Goal: Task Accomplishment & Management: Manage account settings

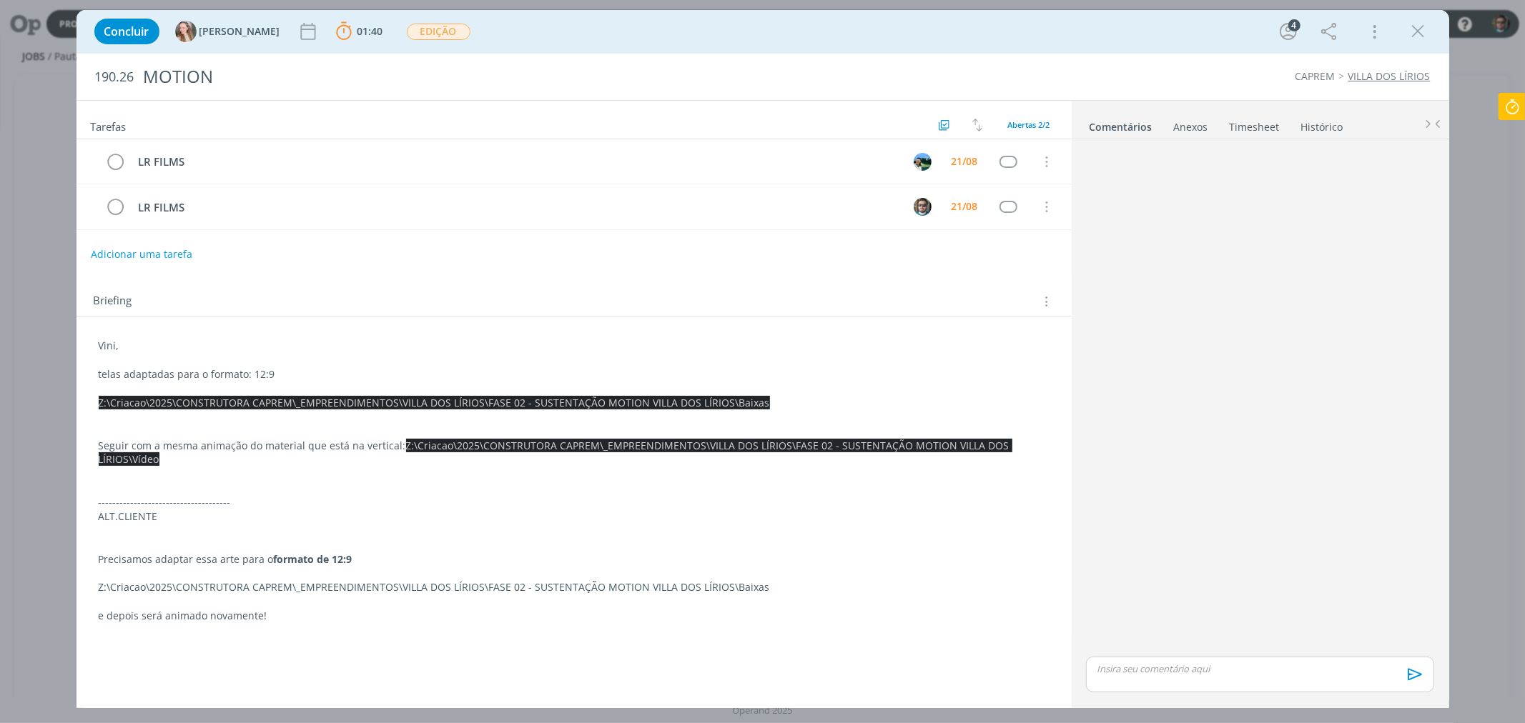
click at [1520, 102] on icon at bounding box center [1512, 107] width 26 height 28
type input "03:16:20"
click at [1490, 109] on span "Parar" at bounding box center [1494, 116] width 26 height 14
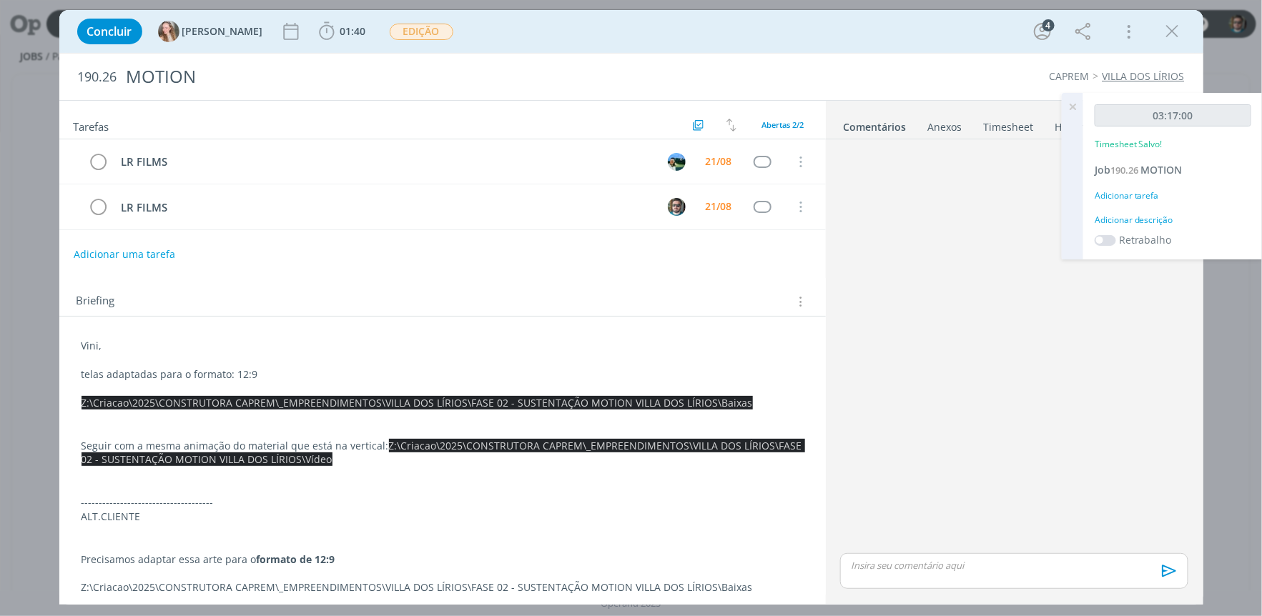
click at [640, 377] on p "telas adaptadas para o formato: 12:9" at bounding box center [442, 374] width 722 height 14
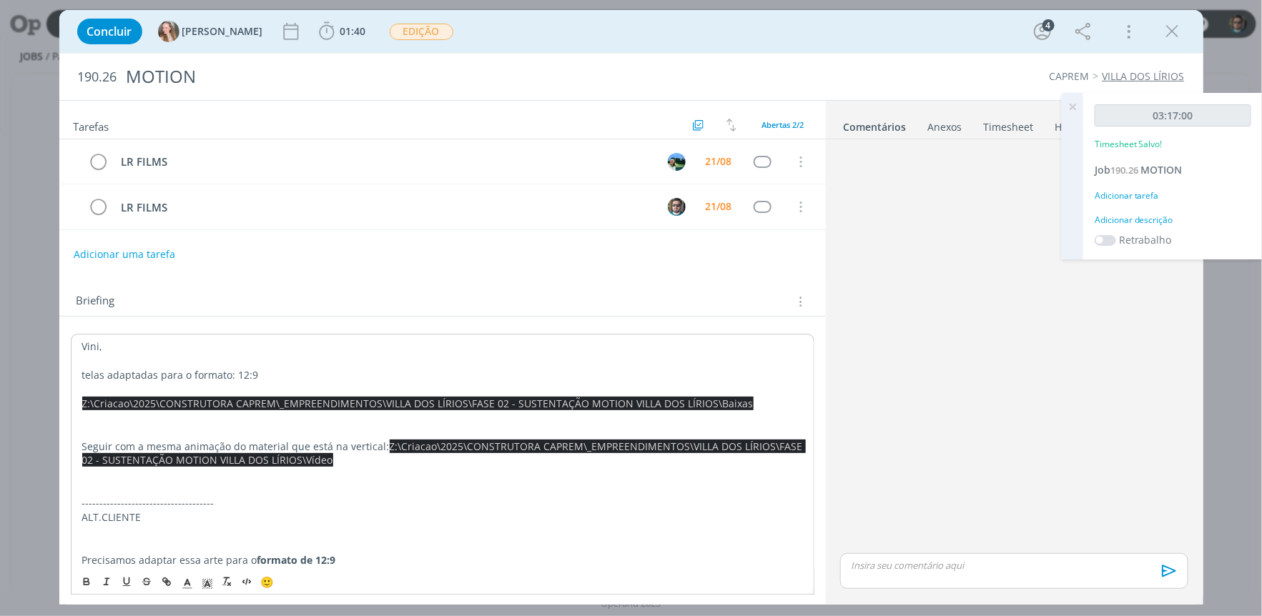
click at [584, 384] on p "dialog" at bounding box center [442, 389] width 721 height 14
click at [585, 405] on span "Z:\Criacao\2025\CONSTRUTORA CAPREM\_EMPREENDIMENTOS\VILLA DOS LÍRIOS\FASE 02 - …" at bounding box center [417, 404] width 671 height 14
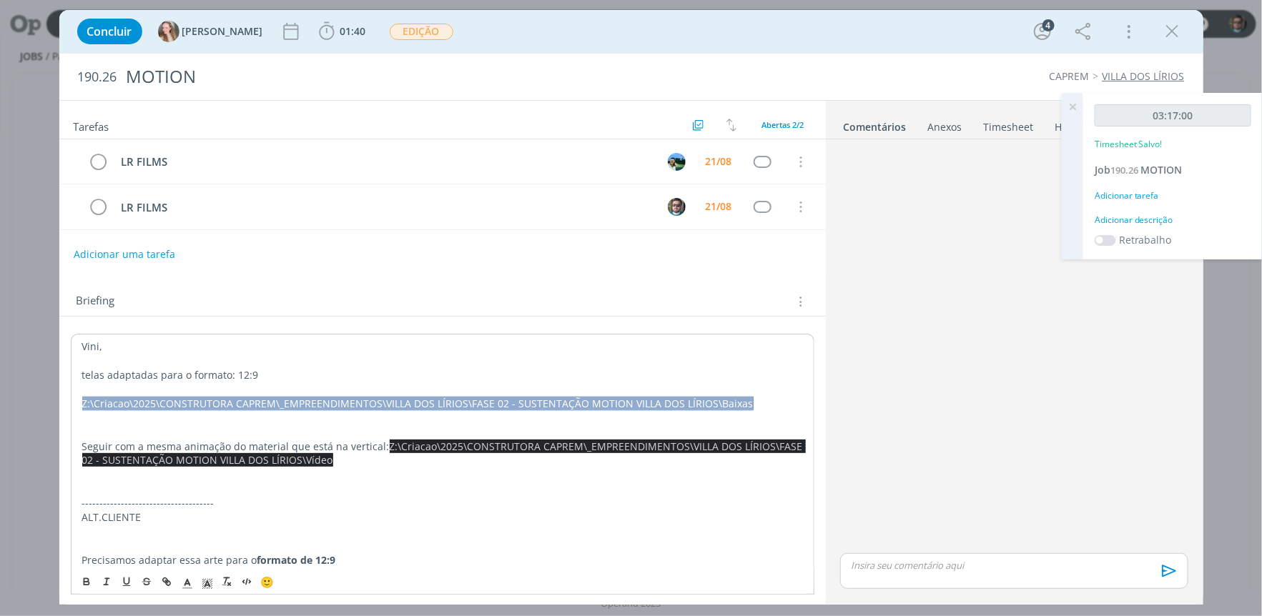
drag, startPoint x: 733, startPoint y: 404, endPoint x: 83, endPoint y: 404, distance: 650.5
click at [83, 404] on p "Z:\Criacao\2025\CONSTRUTORA CAPREM\_EMPREENDIMENTOS\VILLA DOS LÍRIOS\FASE 02 - …" at bounding box center [442, 404] width 721 height 14
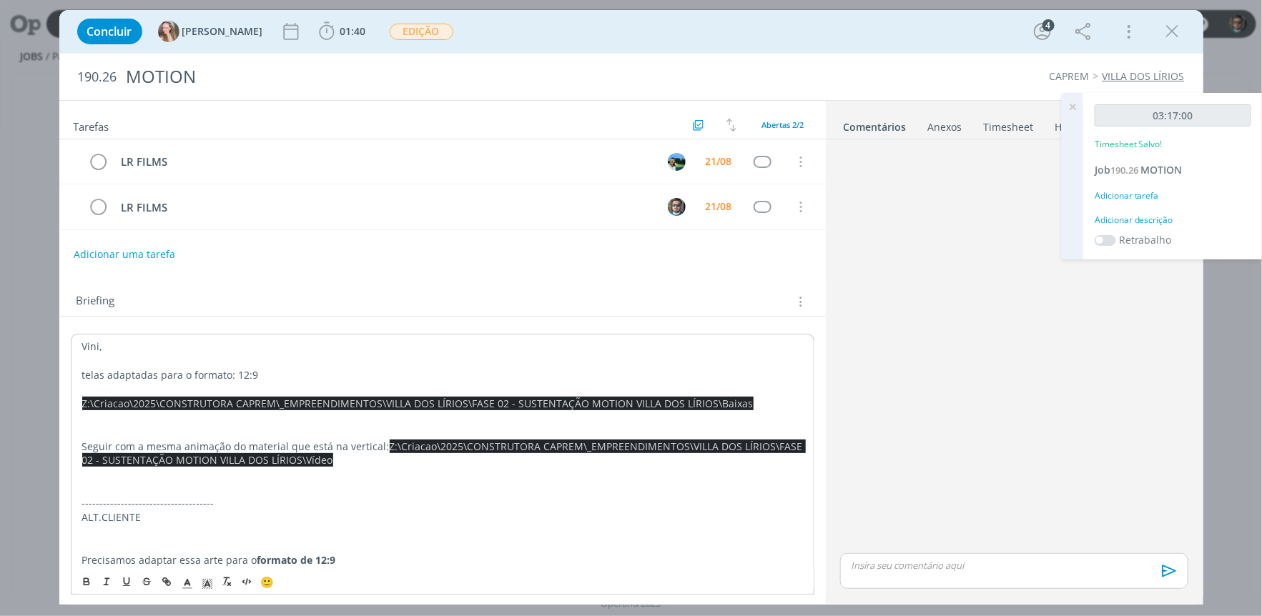
click at [356, 475] on p "dialog" at bounding box center [442, 474] width 721 height 14
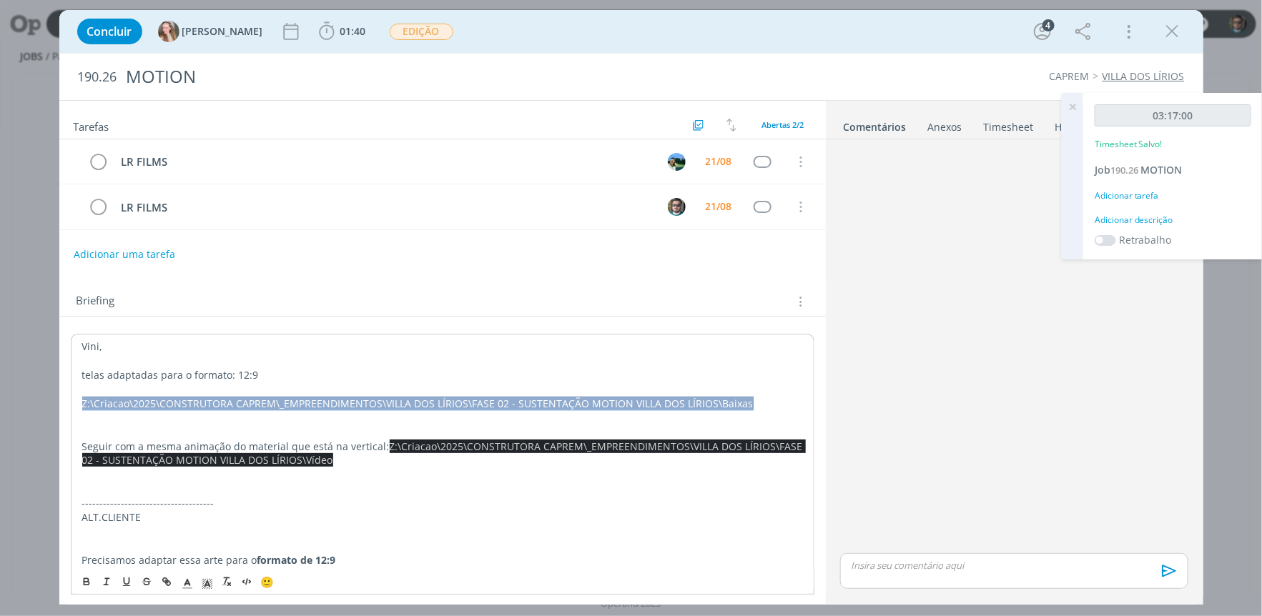
drag, startPoint x: 761, startPoint y: 406, endPoint x: 84, endPoint y: 405, distance: 676.9
click at [84, 405] on p "Z:\Criacao\2025\CONSTRUTORA CAPREM\_EMPREENDIMENTOS\VILLA DOS LÍRIOS\FASE 02 - …" at bounding box center [442, 404] width 721 height 14
copy span "Z:\Criacao\2025\CONSTRUTORA CAPREM\_EMPREENDIMENTOS\VILLA DOS LÍRIOS\FASE 02 - …"
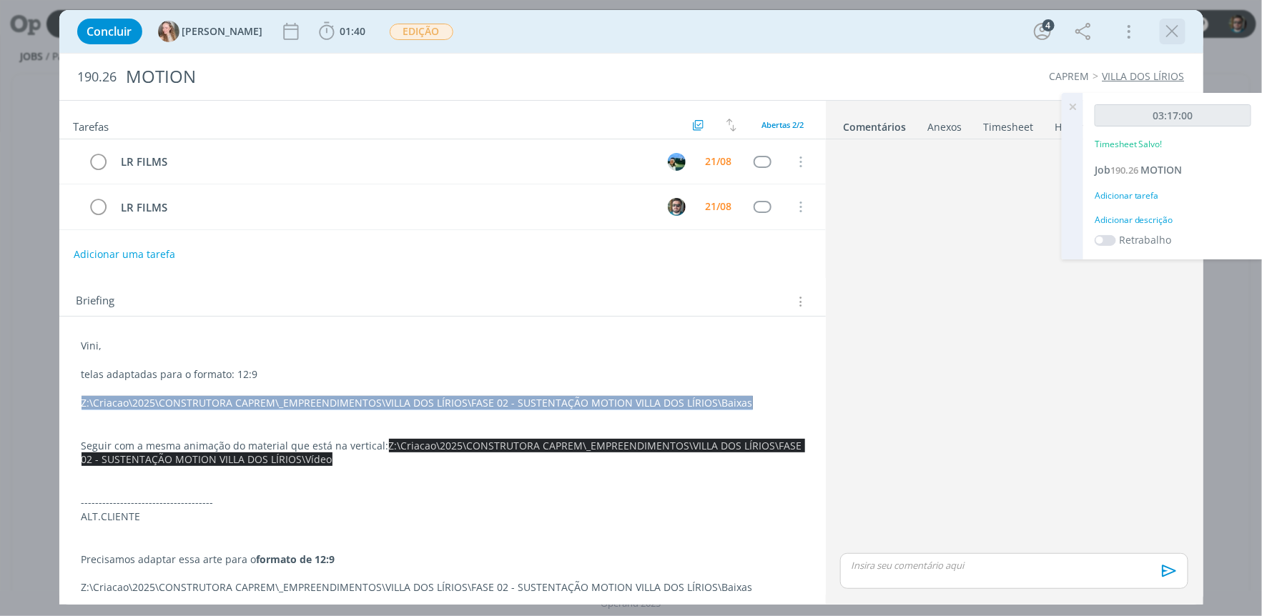
click at [1176, 31] on icon "dialog" at bounding box center [1172, 31] width 21 height 21
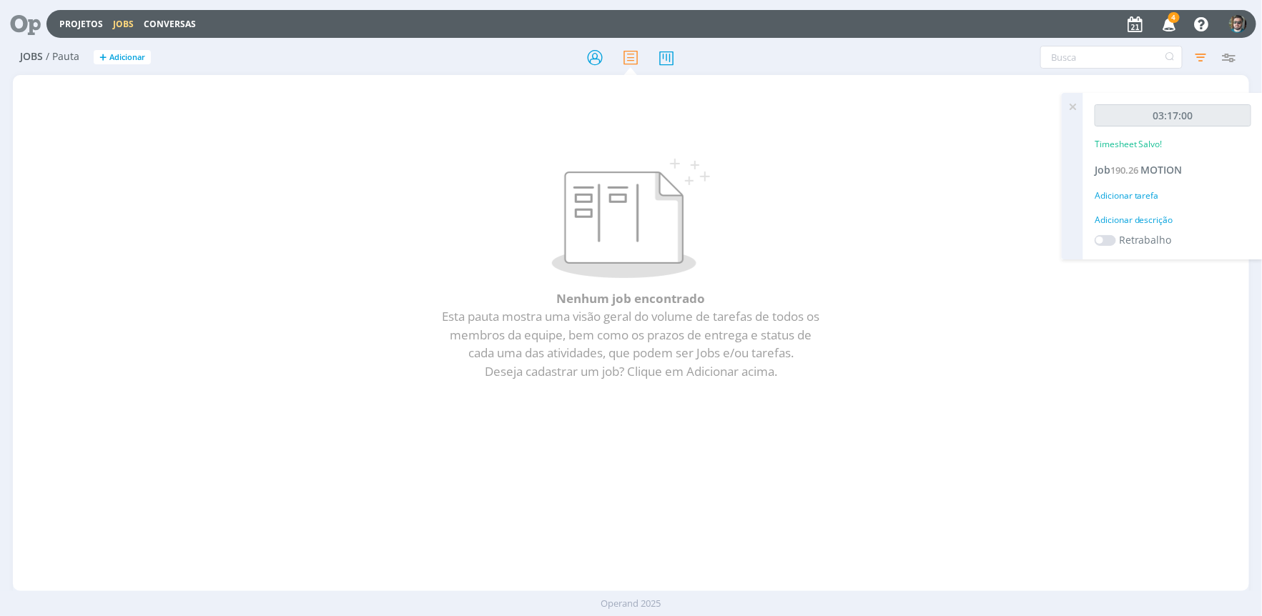
click at [1167, 19] on icon "button" at bounding box center [1169, 23] width 25 height 24
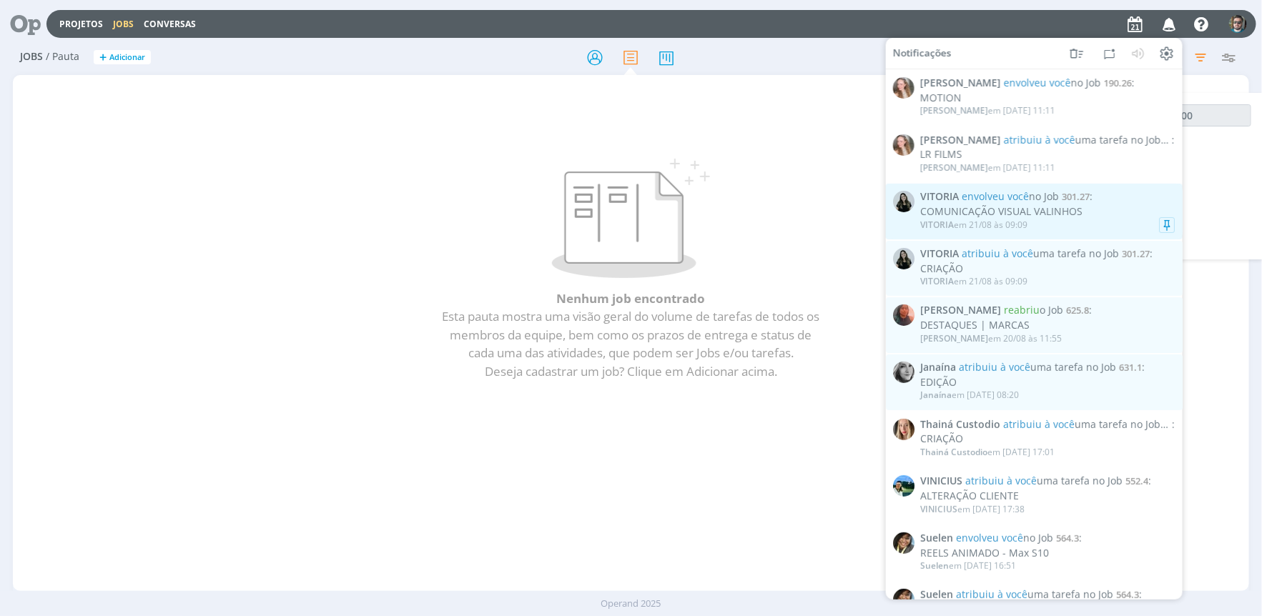
click at [1051, 216] on div "COMUNICAÇÃO VISUAL VALINHOS" at bounding box center [1047, 212] width 254 height 12
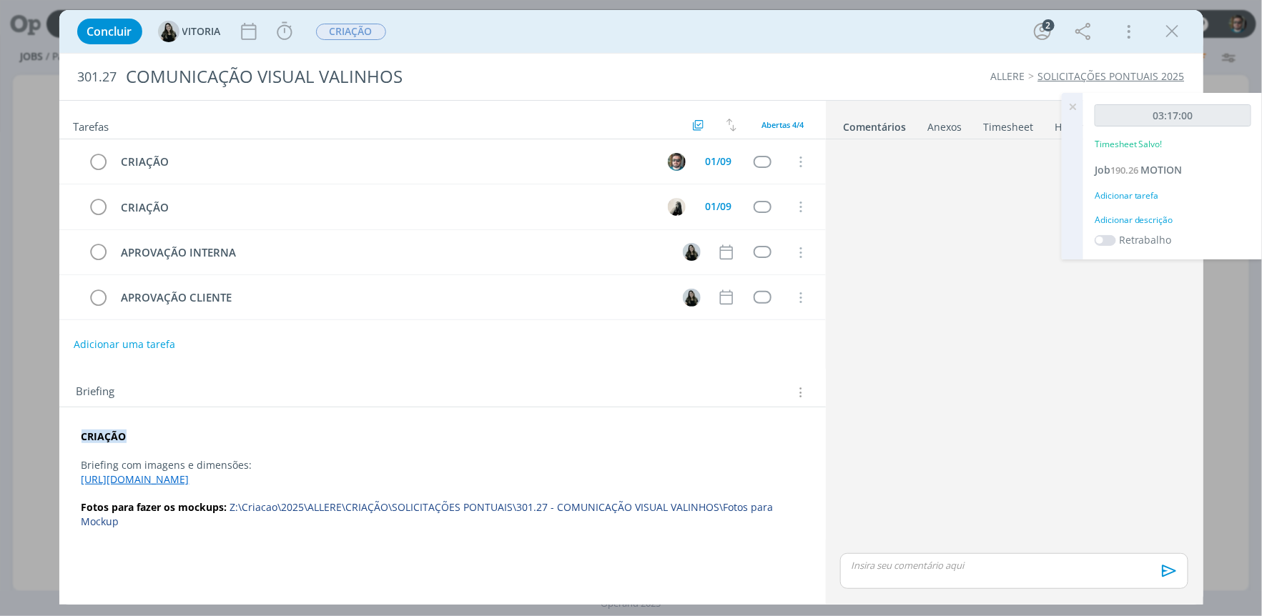
click at [1070, 107] on icon at bounding box center [1072, 107] width 26 height 28
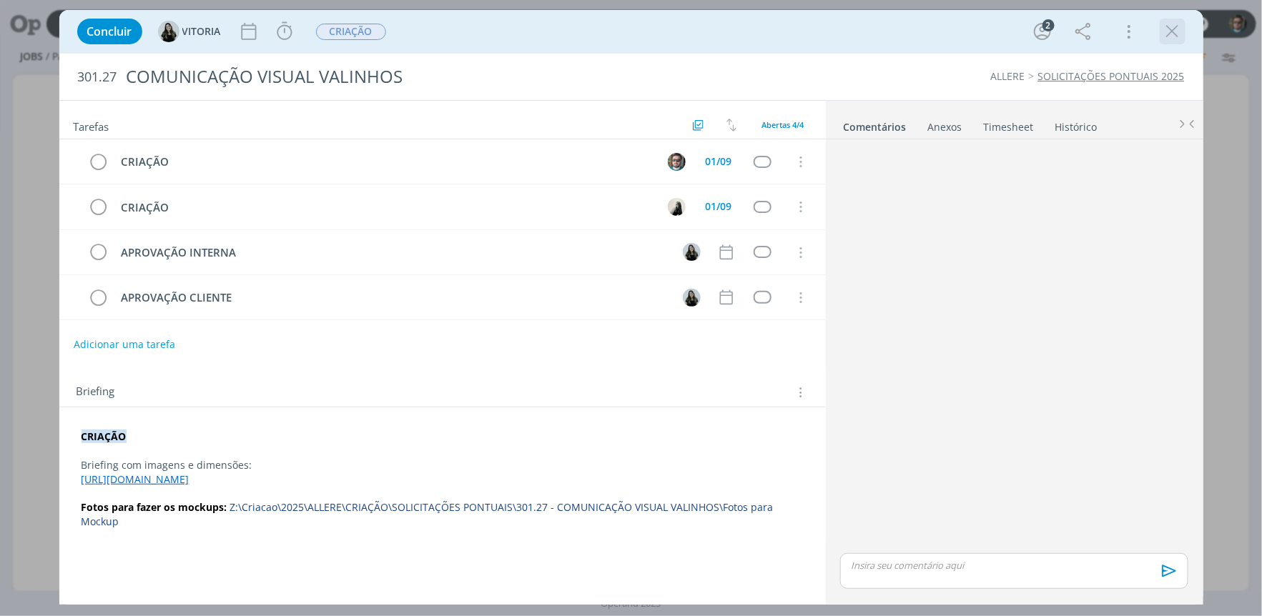
click at [1179, 30] on icon "dialog" at bounding box center [1172, 31] width 21 height 21
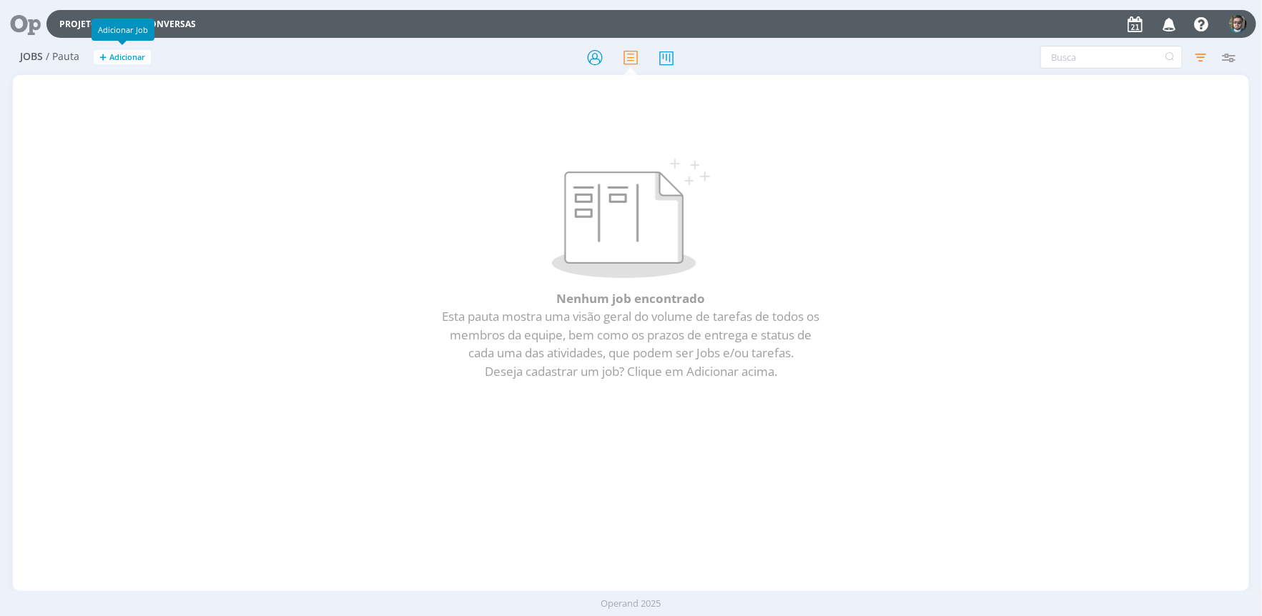
click at [119, 26] on div "Adicionar Job" at bounding box center [122, 30] width 63 height 22
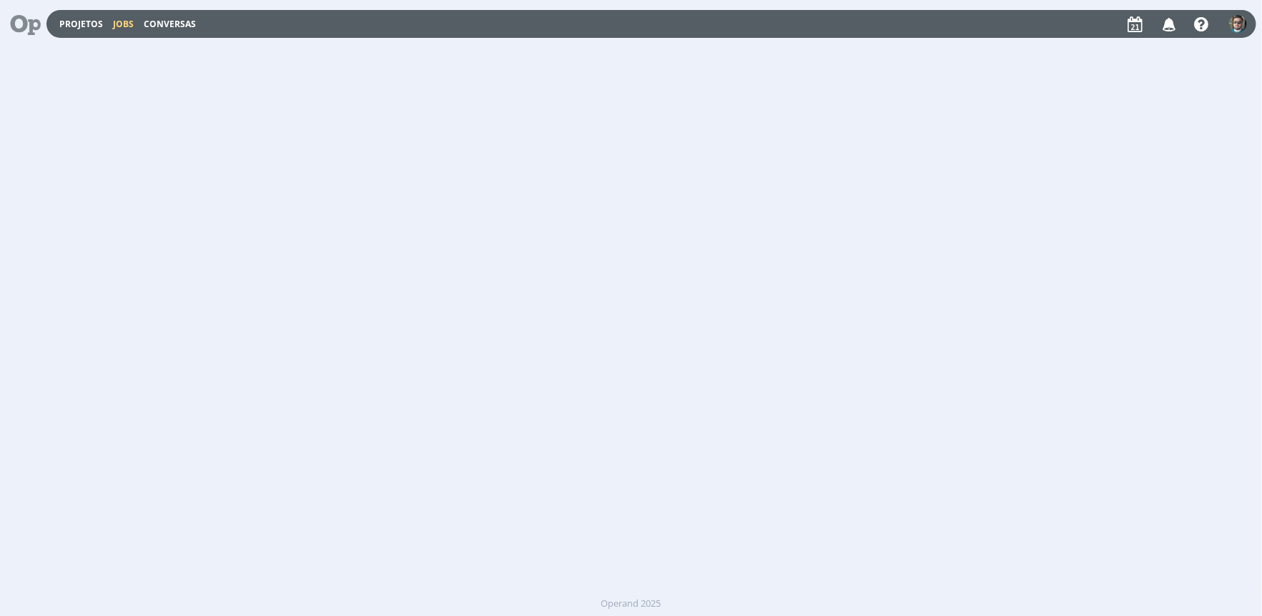
click at [125, 24] on link "Jobs" at bounding box center [123, 24] width 21 height 12
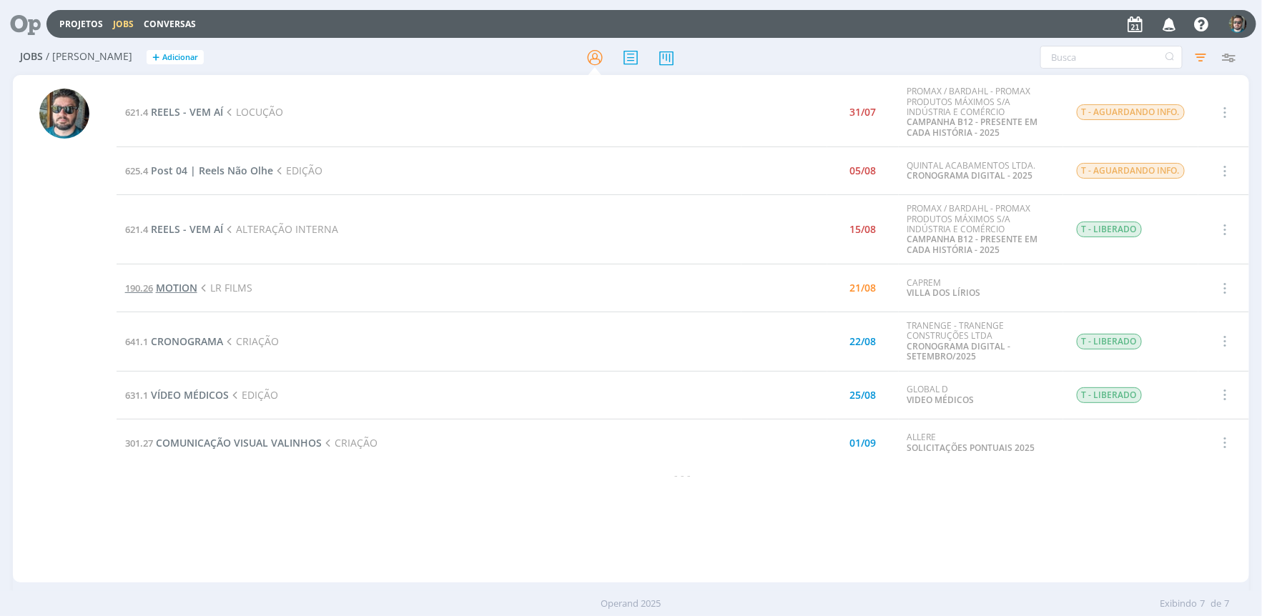
click at [183, 284] on span "MOTION" at bounding box center [176, 288] width 41 height 14
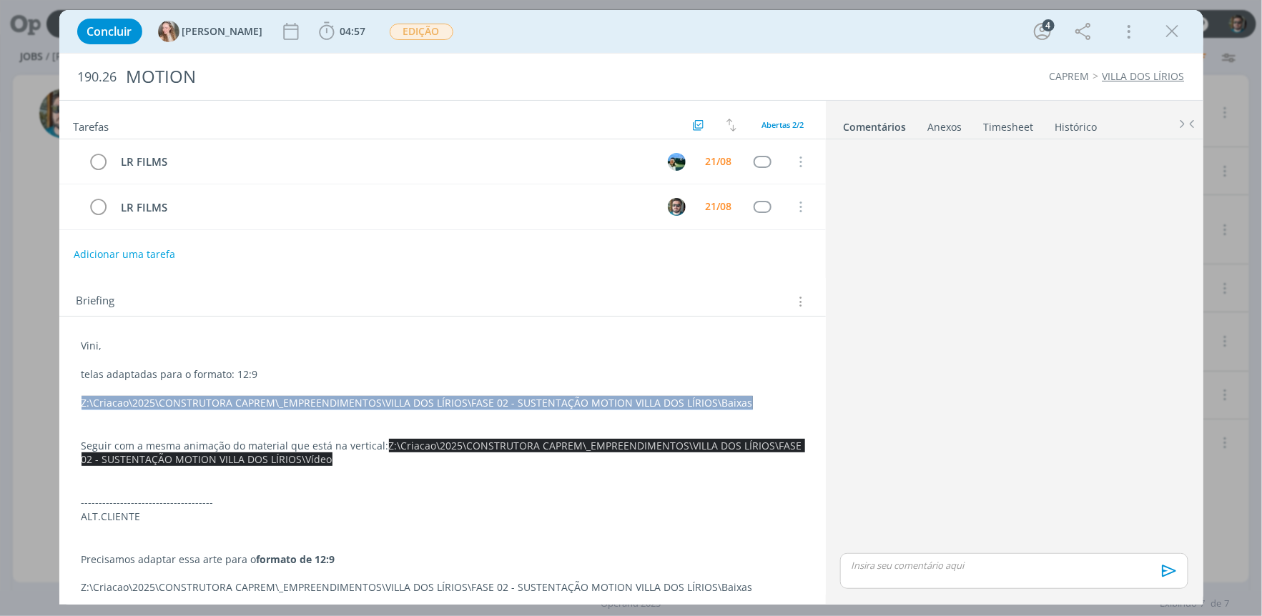
drag, startPoint x: 769, startPoint y: 402, endPoint x: 62, endPoint y: 398, distance: 706.9
click at [62, 398] on div "Vini, telas adaptadas para o formato: 12:9 Z:\Criacao\2025\CONSTRUTORA CAPREM\_…" at bounding box center [442, 475] width 766 height 317
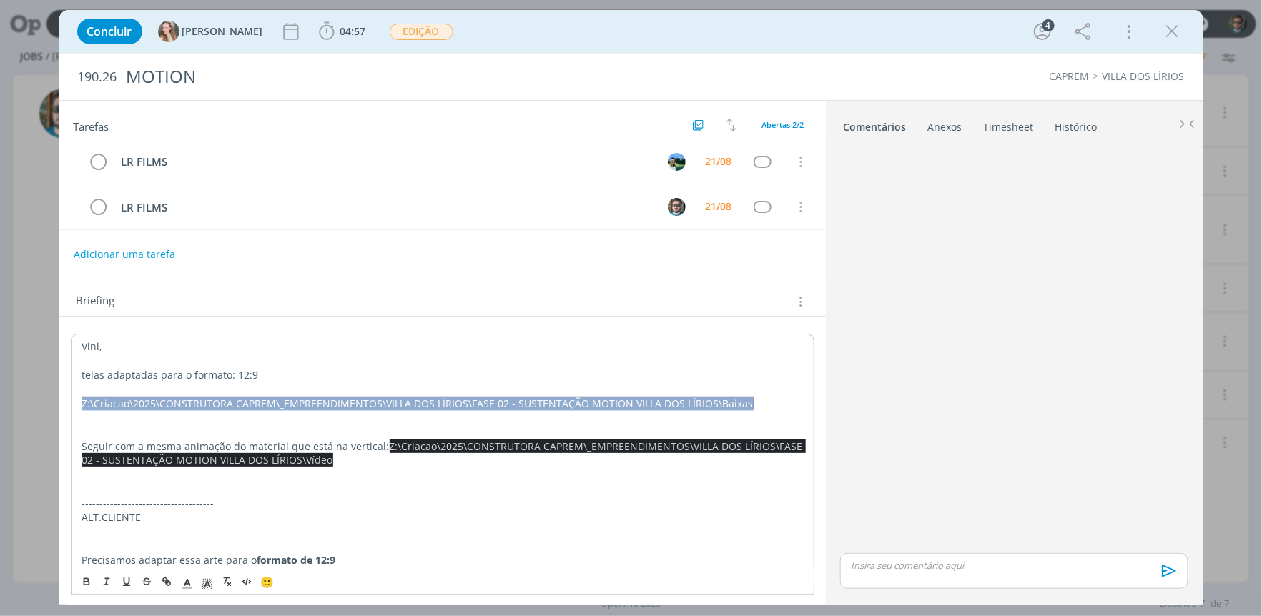
copy span "Z:\Criacao\2025\CONSTRUTORA CAPREM\_EMPREENDIMENTOS\VILLA DOS LÍRIOS\FASE 02 - …"
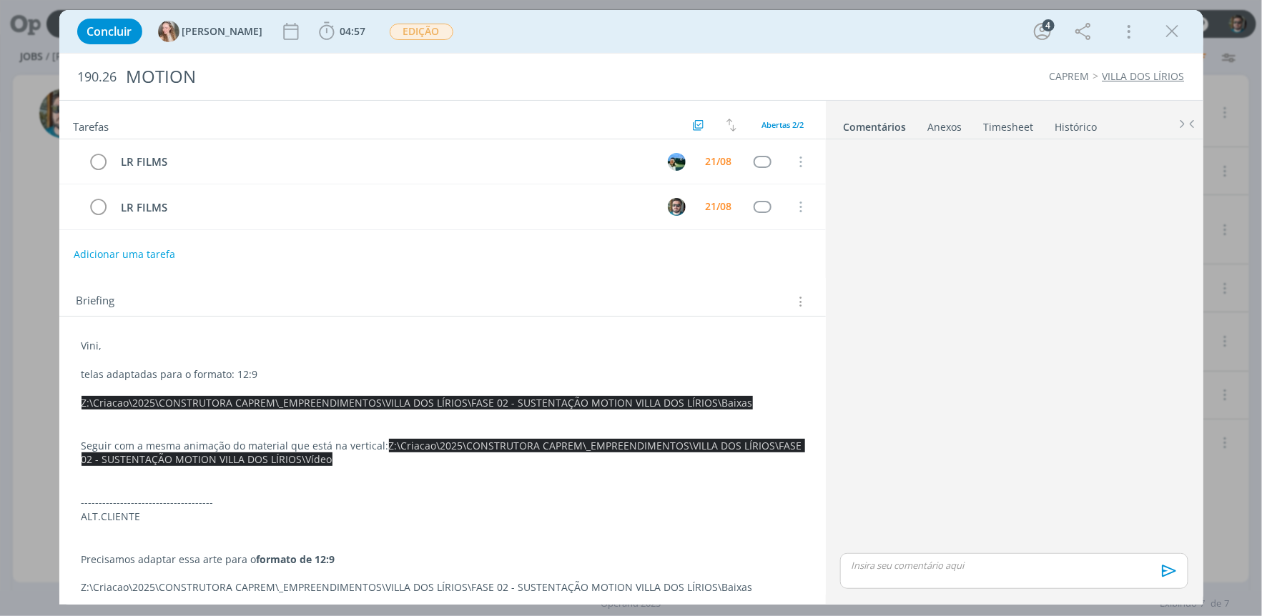
click at [974, 560] on p "dialog" at bounding box center [1013, 565] width 325 height 13
click at [1162, 573] on icon "dialog" at bounding box center [1167, 575] width 21 height 21
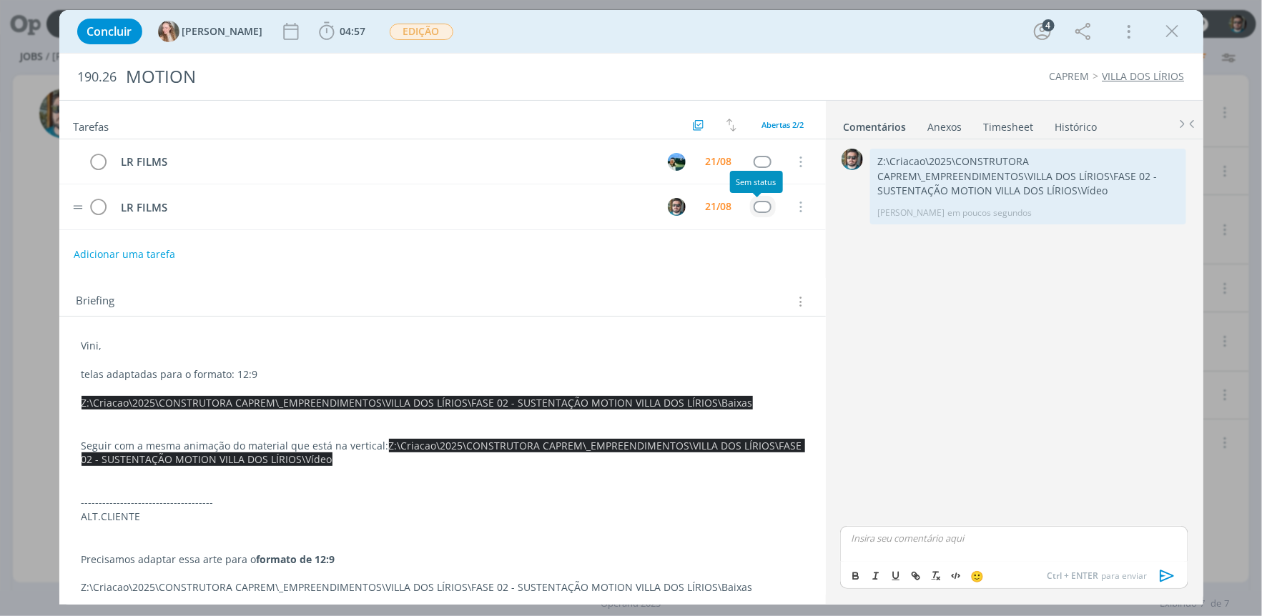
click at [755, 207] on div "dialog" at bounding box center [762, 207] width 18 height 12
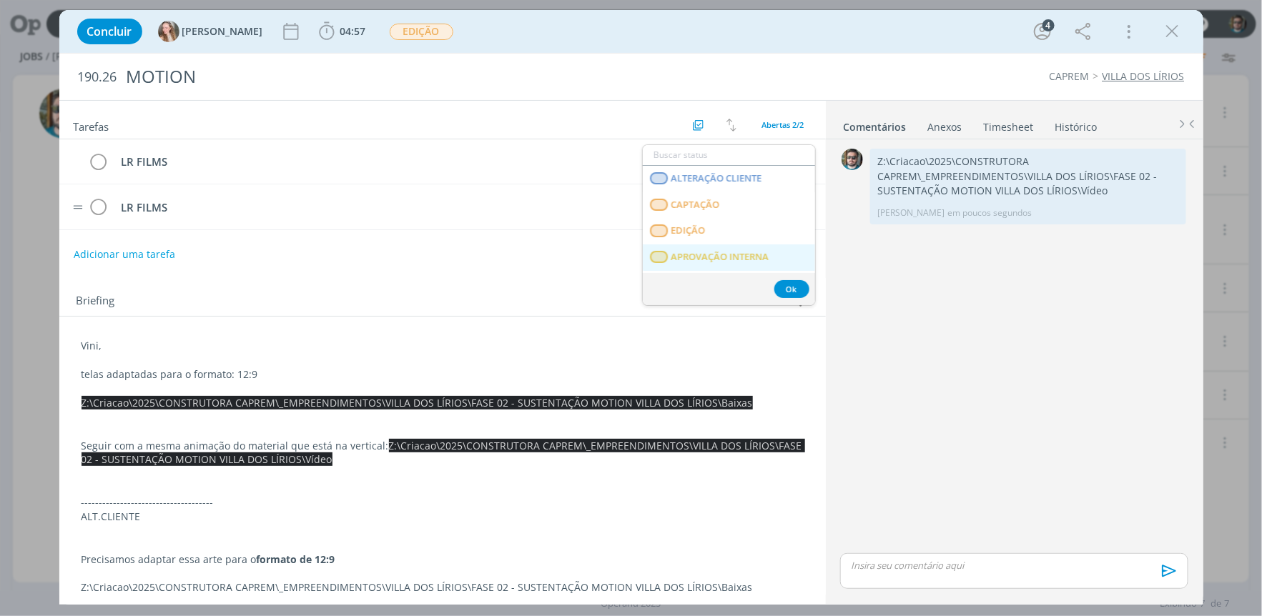
scroll to position [159, 0]
click at [727, 254] on span "APROVAÇÃO INTERNA" at bounding box center [719, 255] width 98 height 11
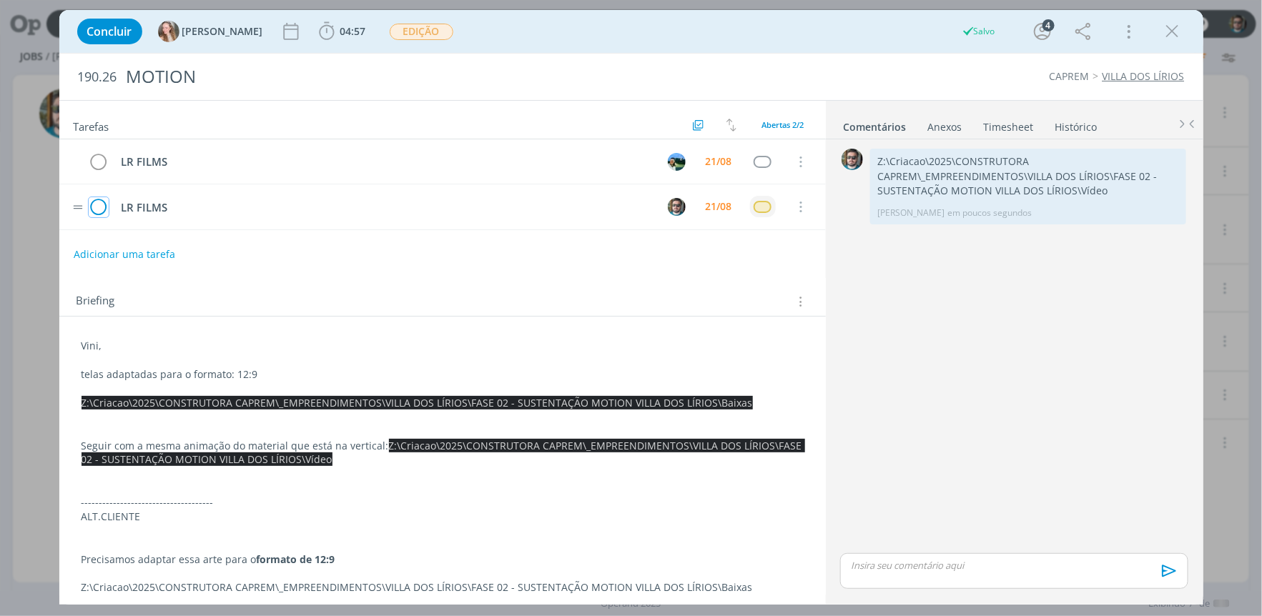
click at [96, 205] on icon "dialog" at bounding box center [99, 207] width 20 height 21
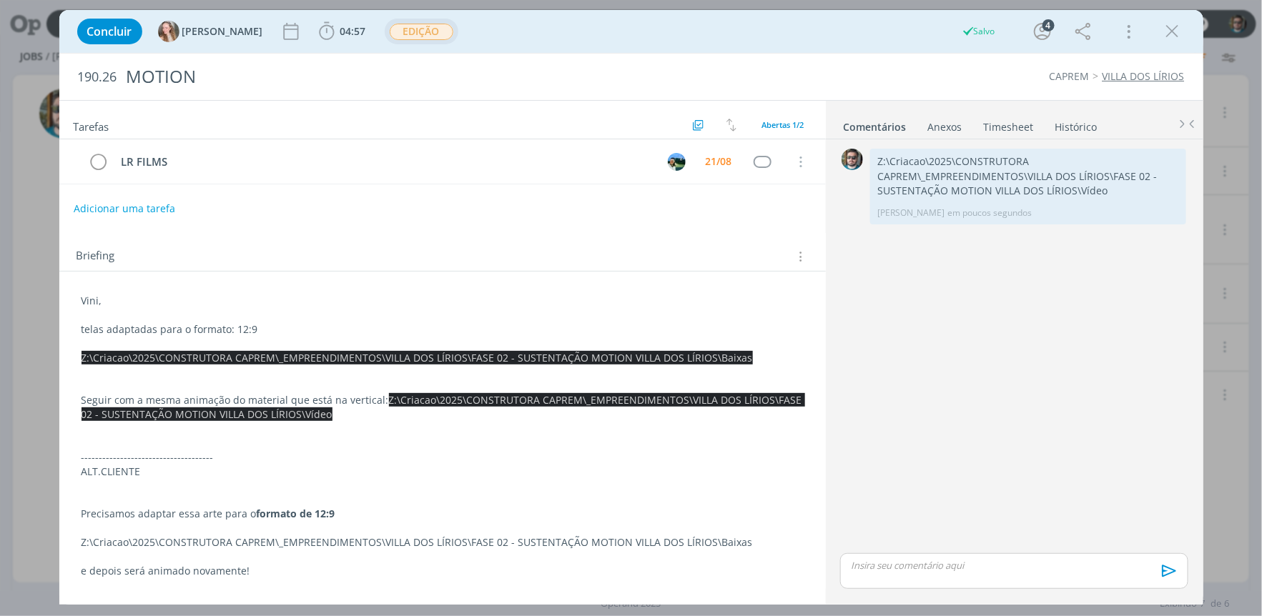
click at [390, 30] on span "EDIÇÃO" at bounding box center [422, 32] width 64 height 16
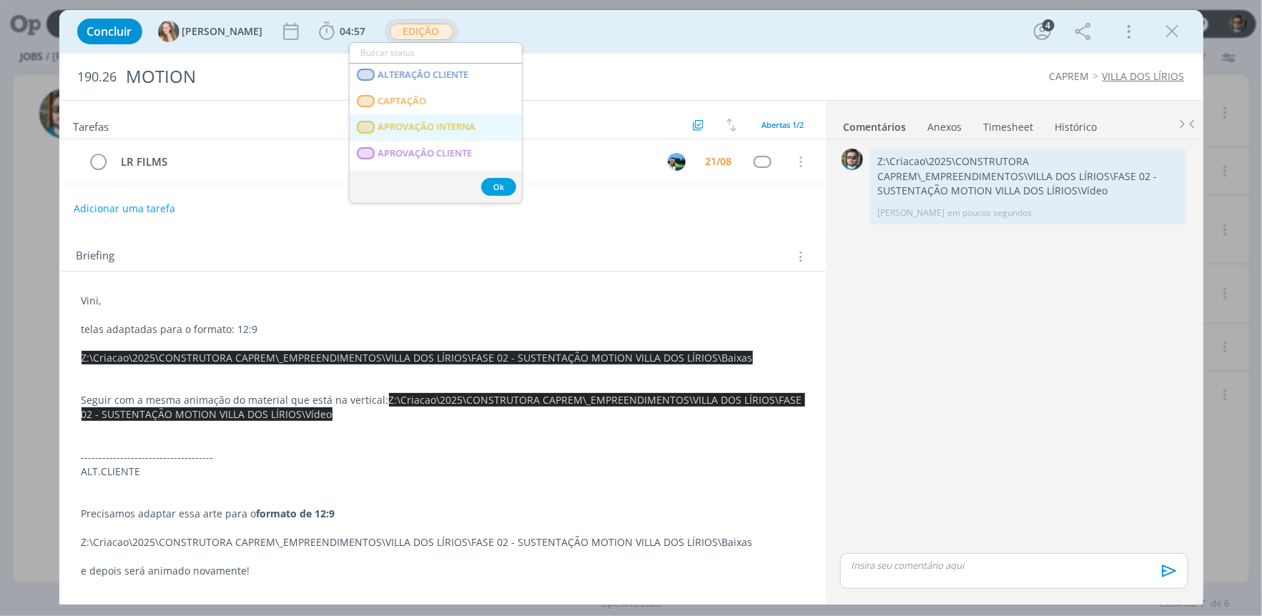
click at [415, 119] on INTERNA "APROVAÇÃO INTERNA" at bounding box center [436, 127] width 172 height 26
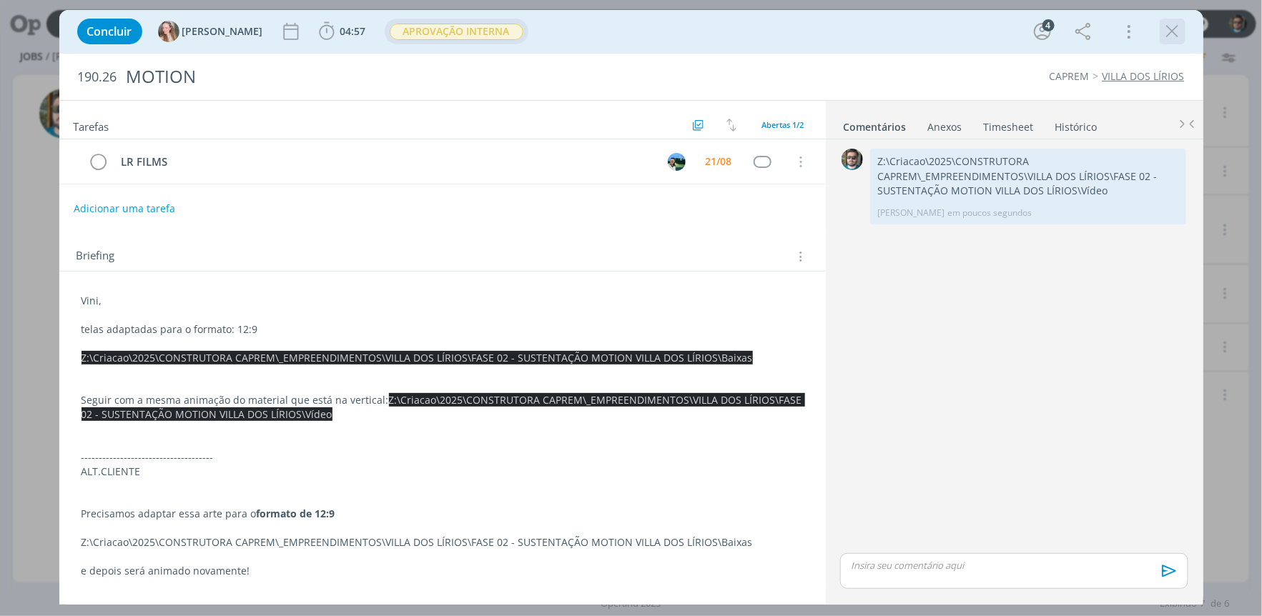
click at [1173, 30] on icon "dialog" at bounding box center [1172, 31] width 21 height 21
